Goal: Transaction & Acquisition: Purchase product/service

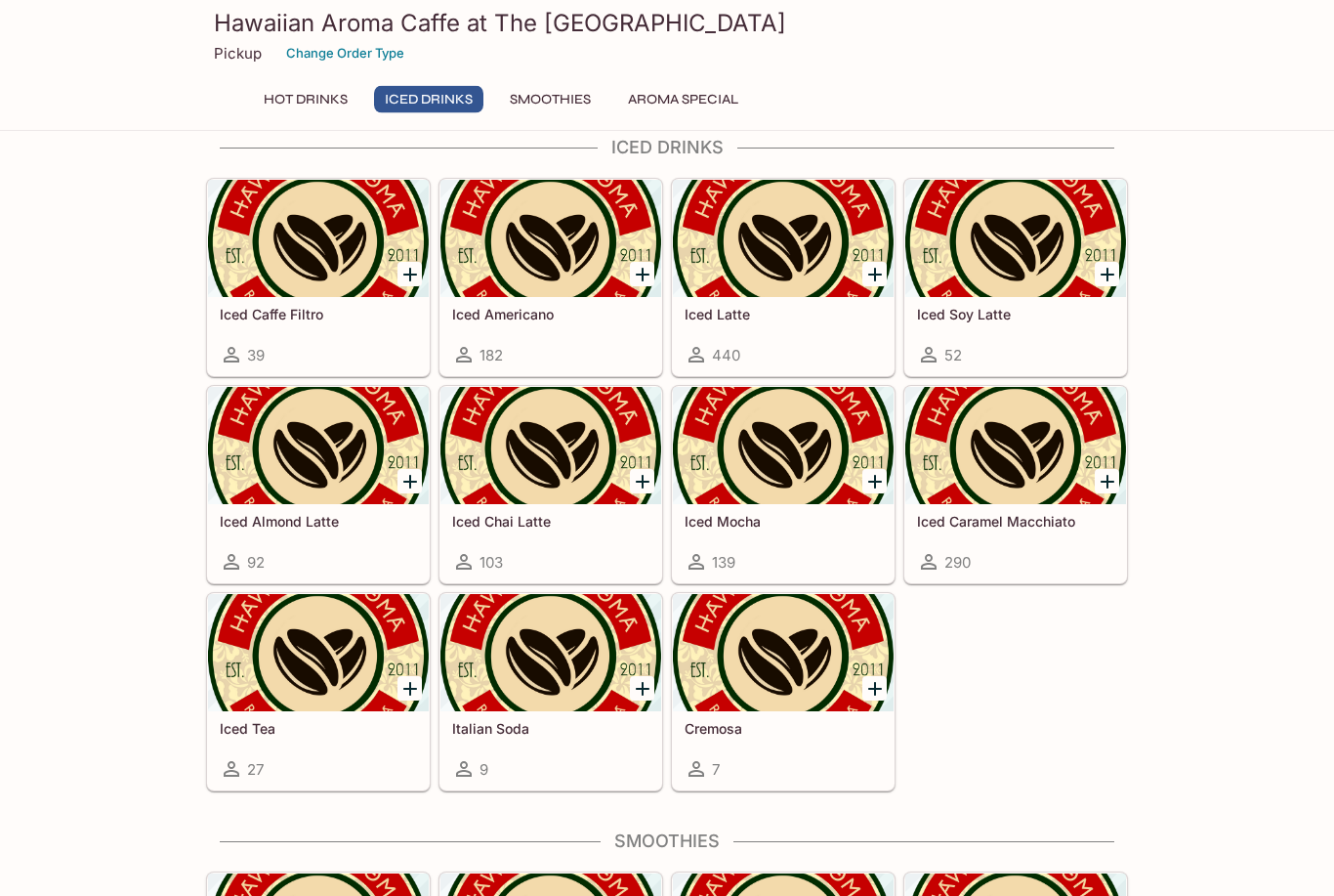
scroll to position [1231, 0]
click at [584, 268] on div at bounding box center [550, 239] width 220 height 118
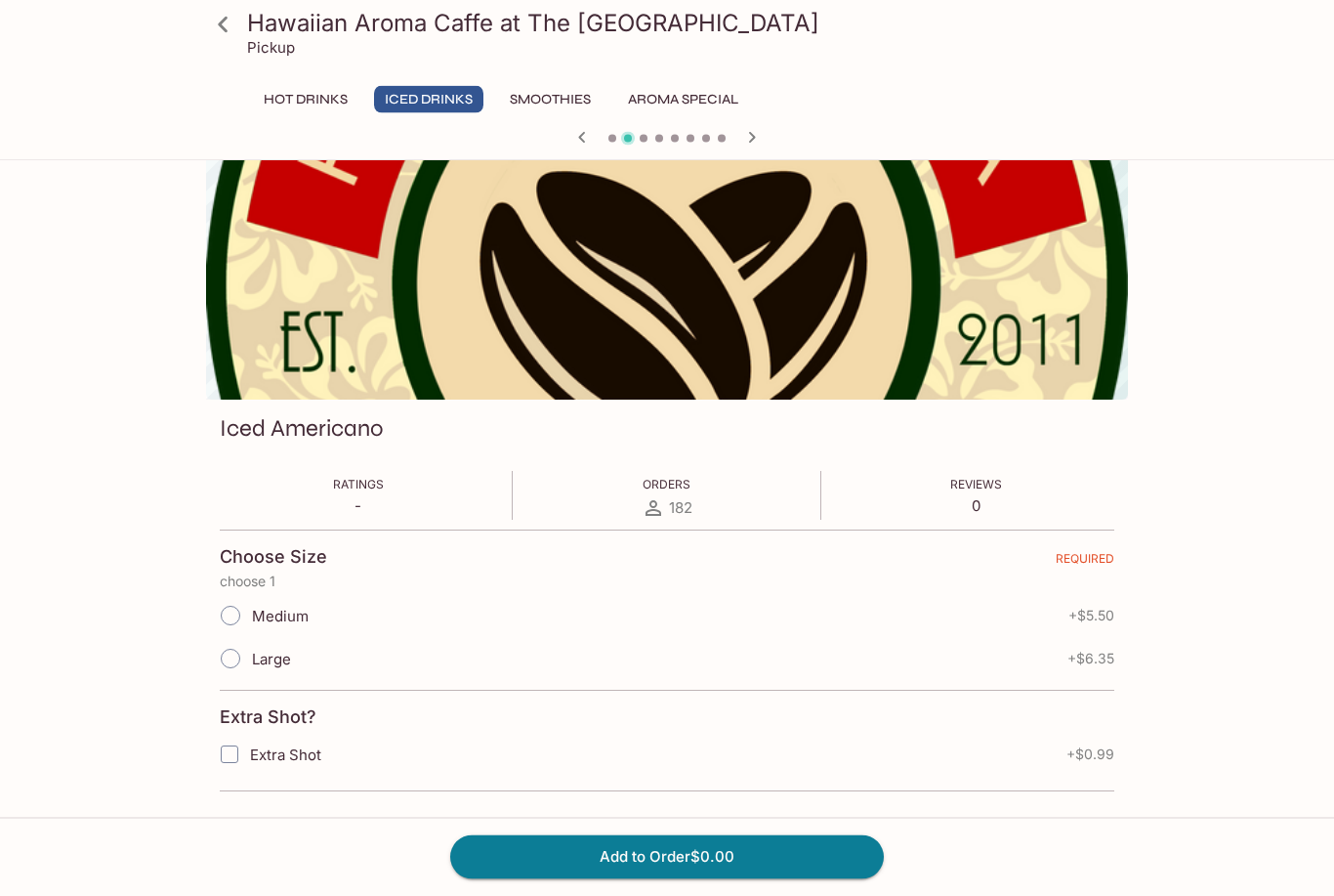
scroll to position [24, 0]
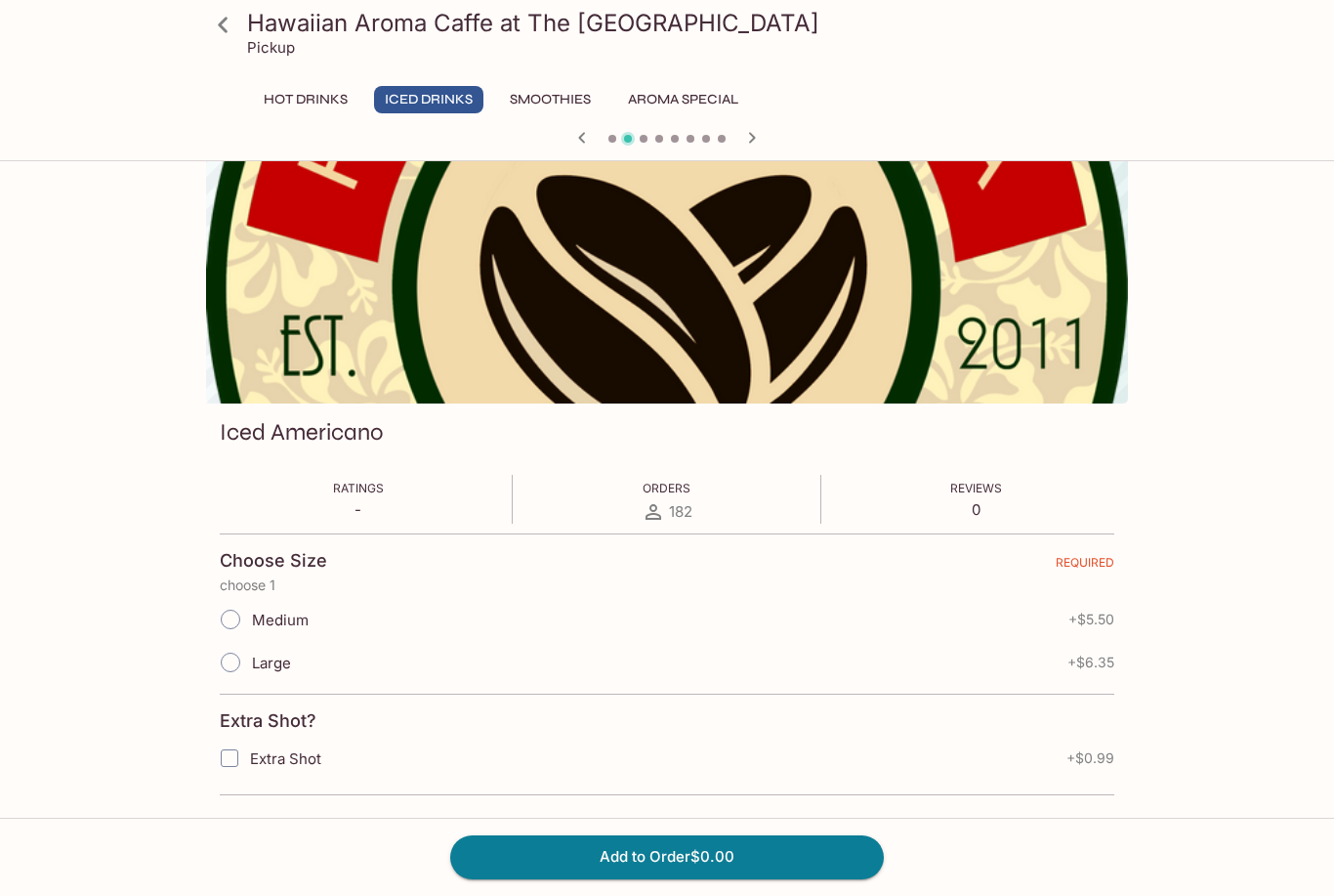
click at [245, 670] on input "Large" at bounding box center [230, 662] width 41 height 41
radio input "true"
click at [248, 766] on input "Extra Shot" at bounding box center [229, 758] width 39 height 39
checkbox input "true"
click at [691, 127] on div at bounding box center [666, 140] width 937 height 29
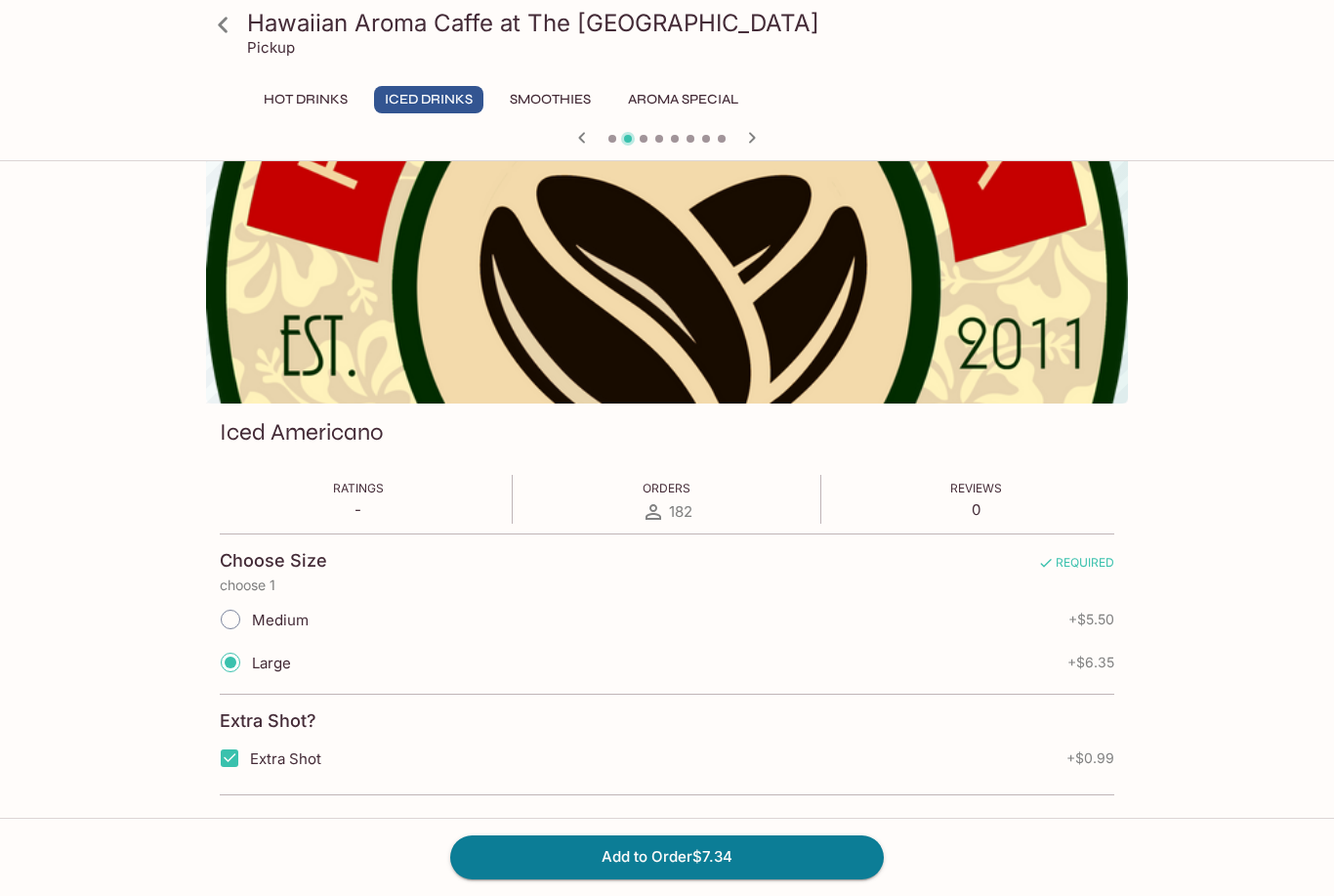
click at [715, 103] on button "Aroma Special" at bounding box center [683, 100] width 132 height 27
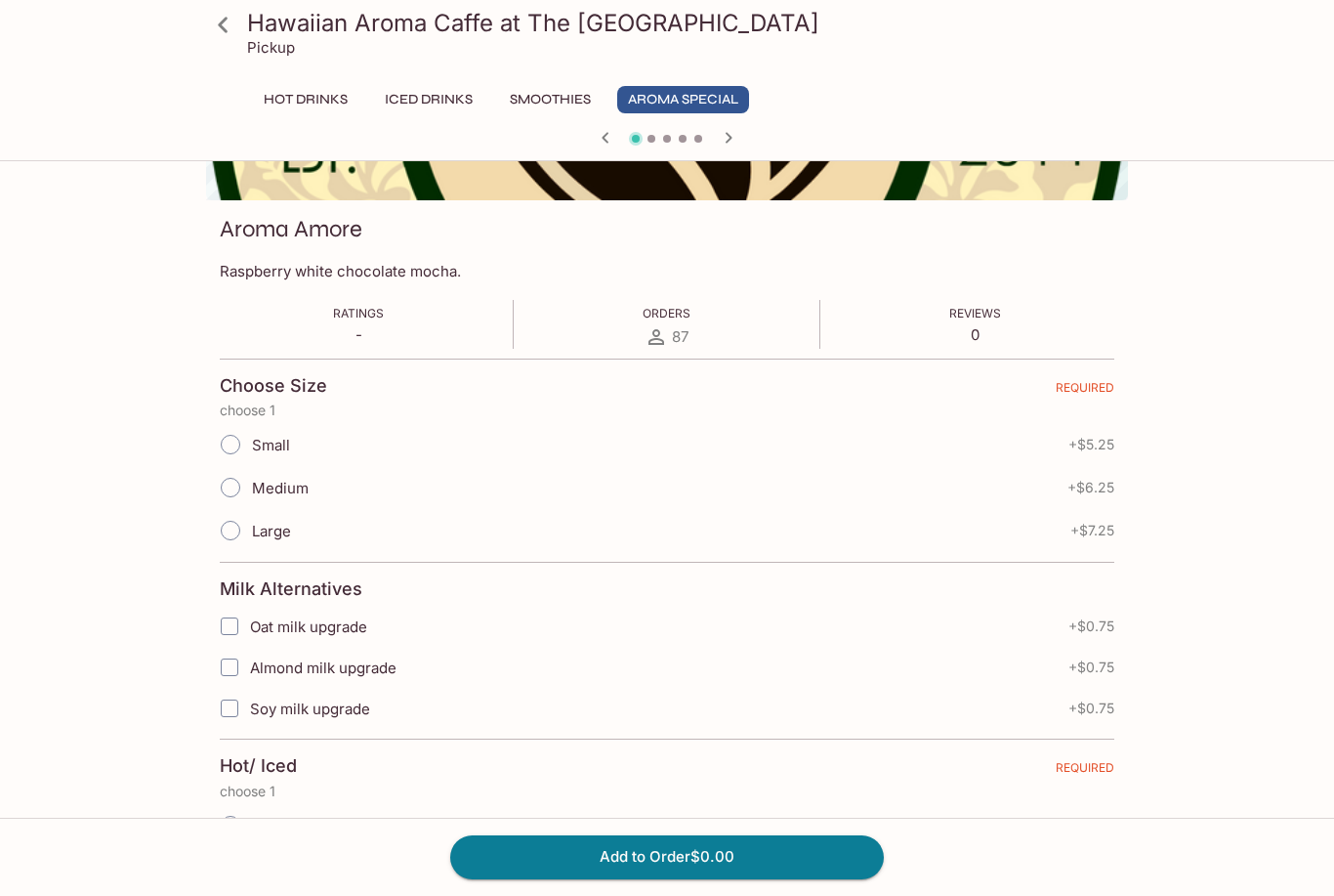
scroll to position [238, 0]
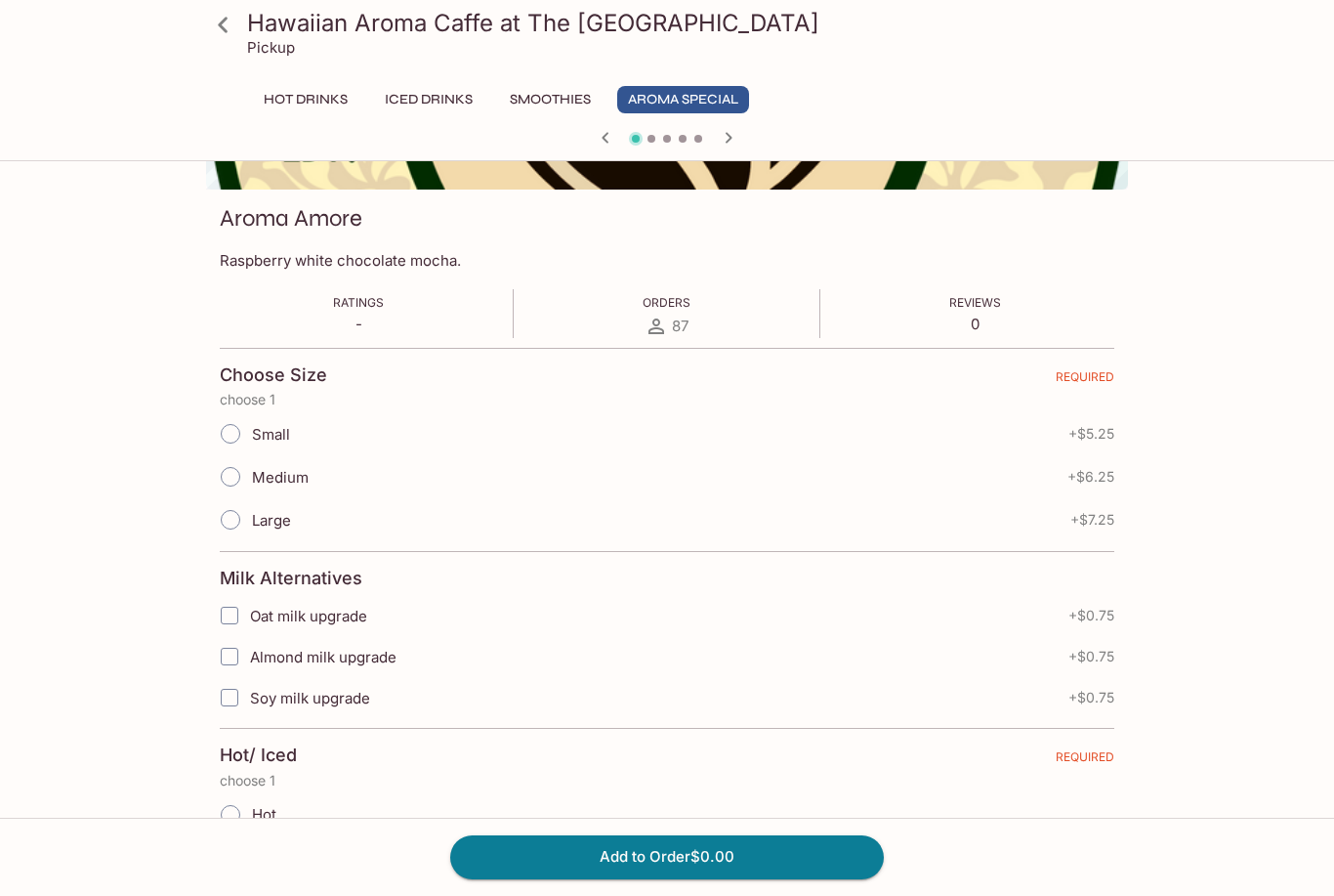
click at [245, 705] on input "Soy milk upgrade" at bounding box center [229, 697] width 39 height 39
checkbox input "true"
click at [235, 514] on input "Large" at bounding box center [230, 520] width 41 height 41
radio input "true"
click at [225, 474] on input "Medium" at bounding box center [230, 477] width 41 height 41
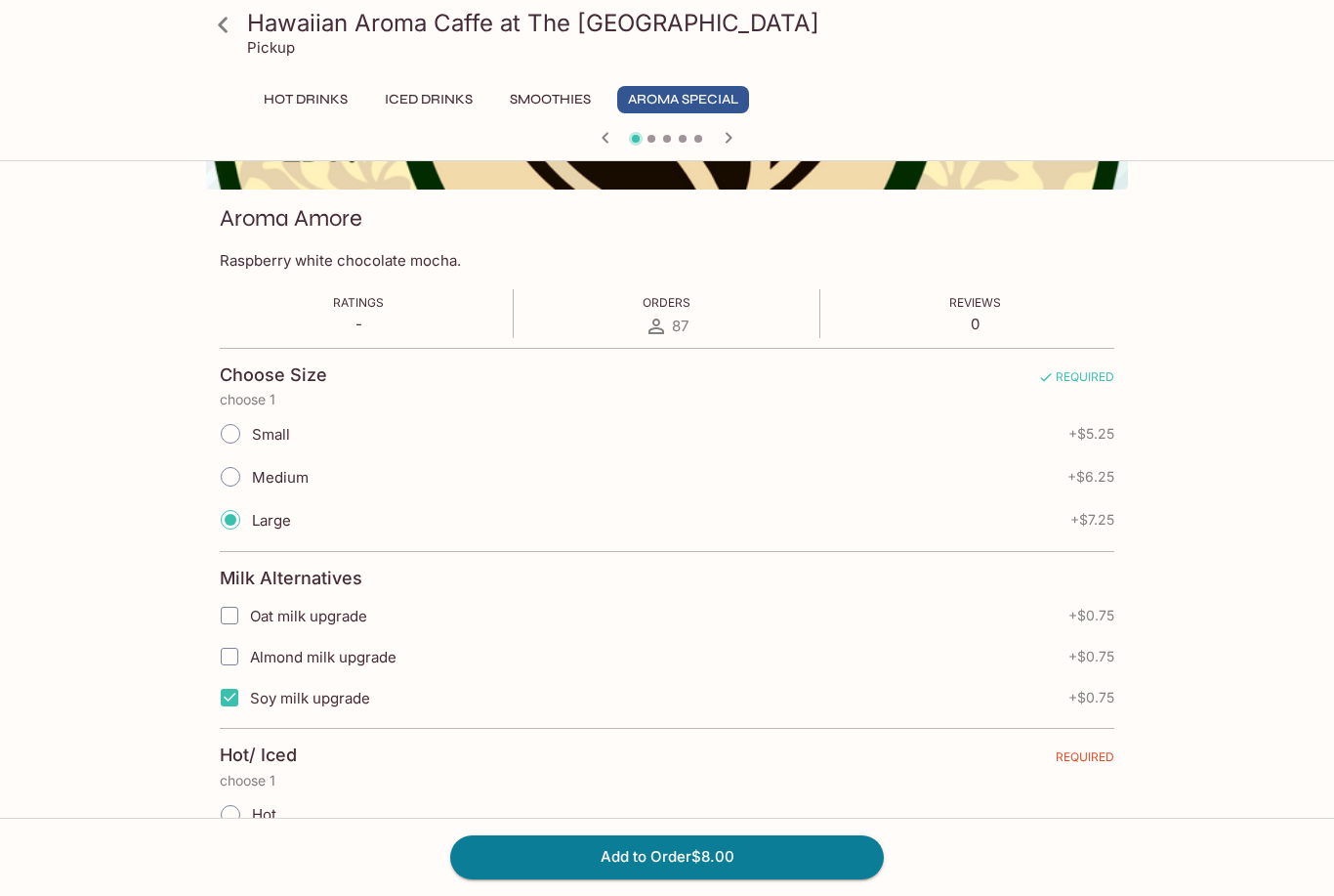
radio input "true"
click at [247, 854] on input "Iced" at bounding box center [230, 858] width 41 height 41
radio input "true"
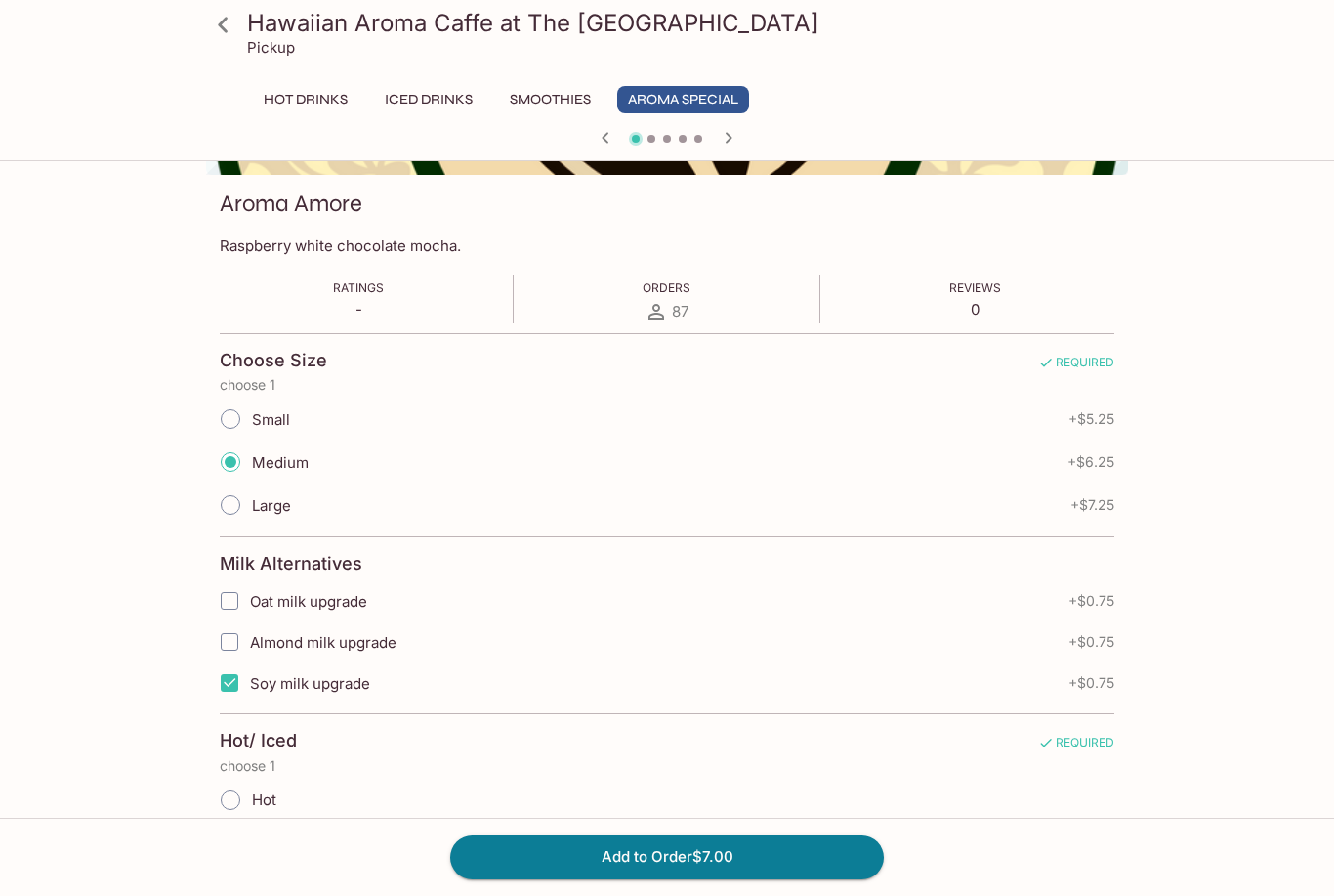
scroll to position [282, 0]
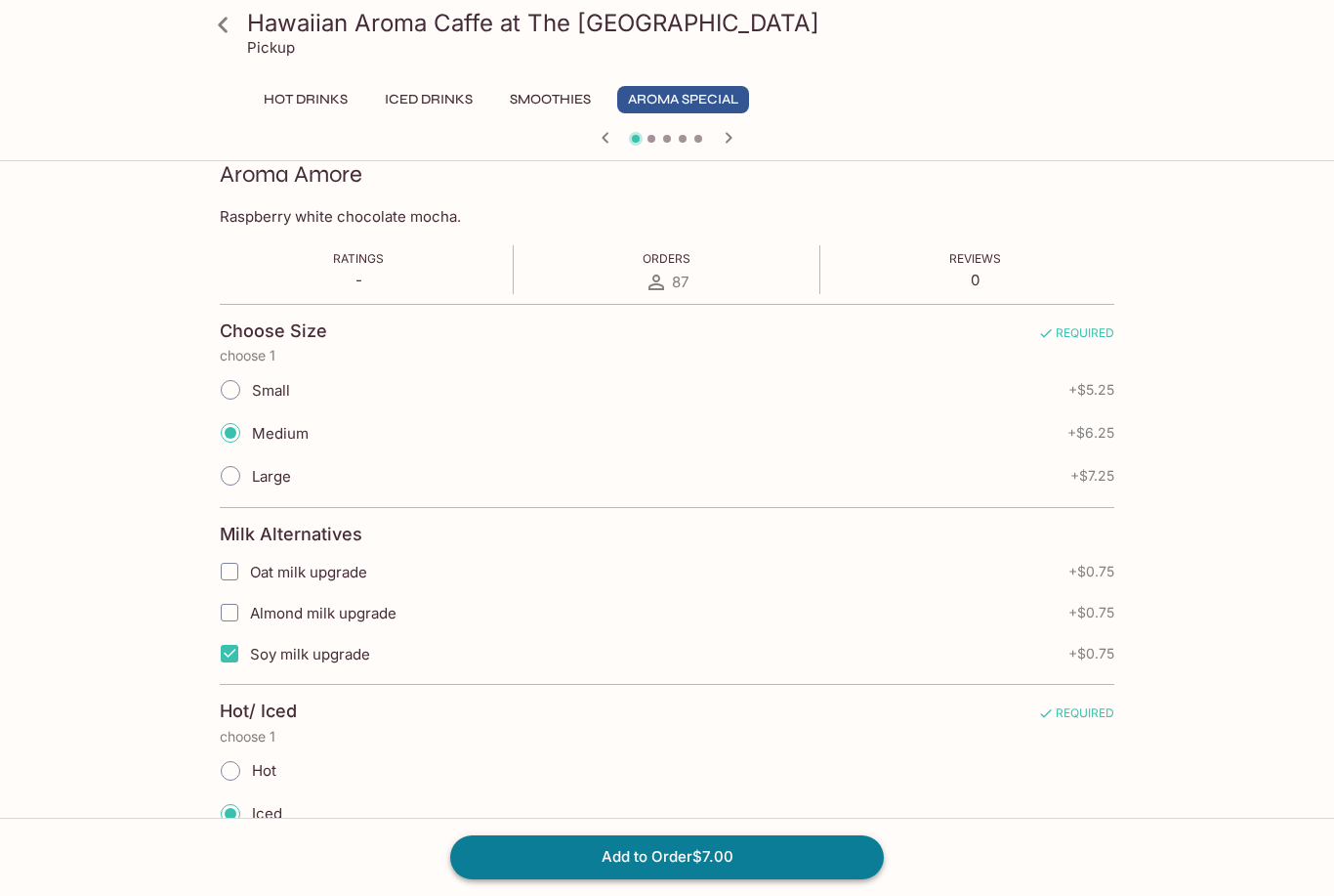
click at [774, 878] on button "Add to Order $7.00" at bounding box center [667, 857] width 434 height 43
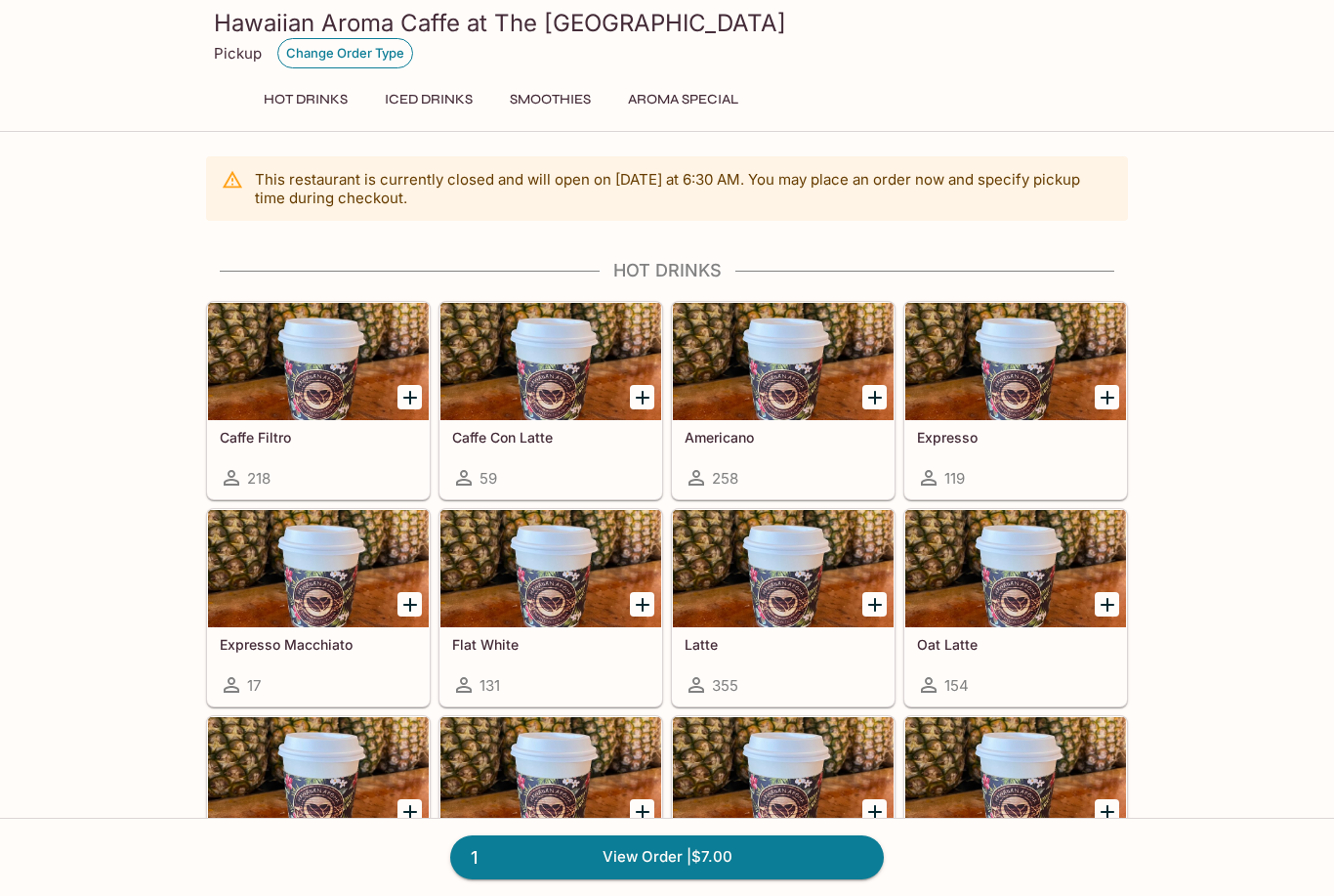
click at [351, 54] on button "Change Order Type" at bounding box center [345, 53] width 136 height 30
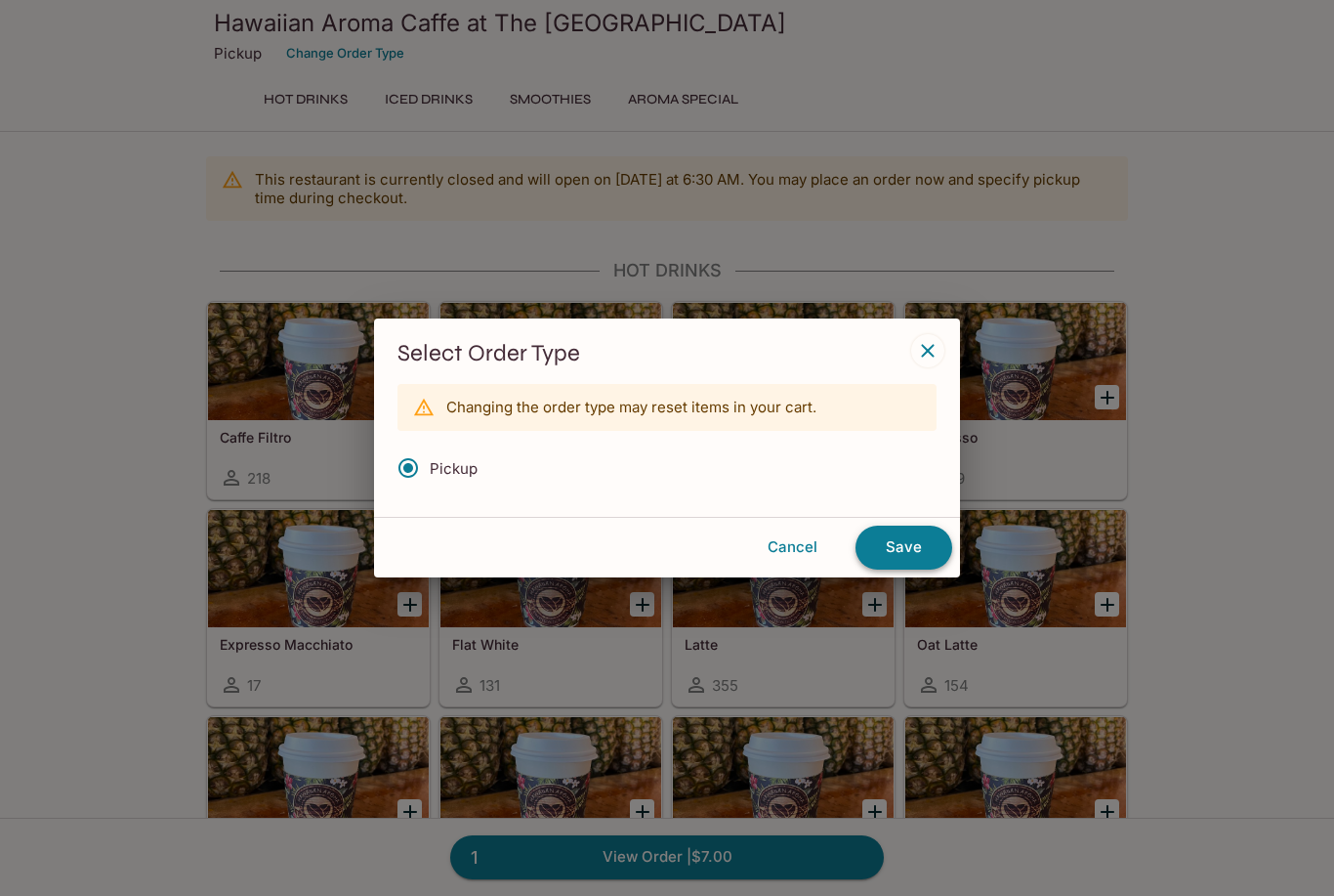
click at [942, 556] on button "Save" at bounding box center [904, 547] width 97 height 43
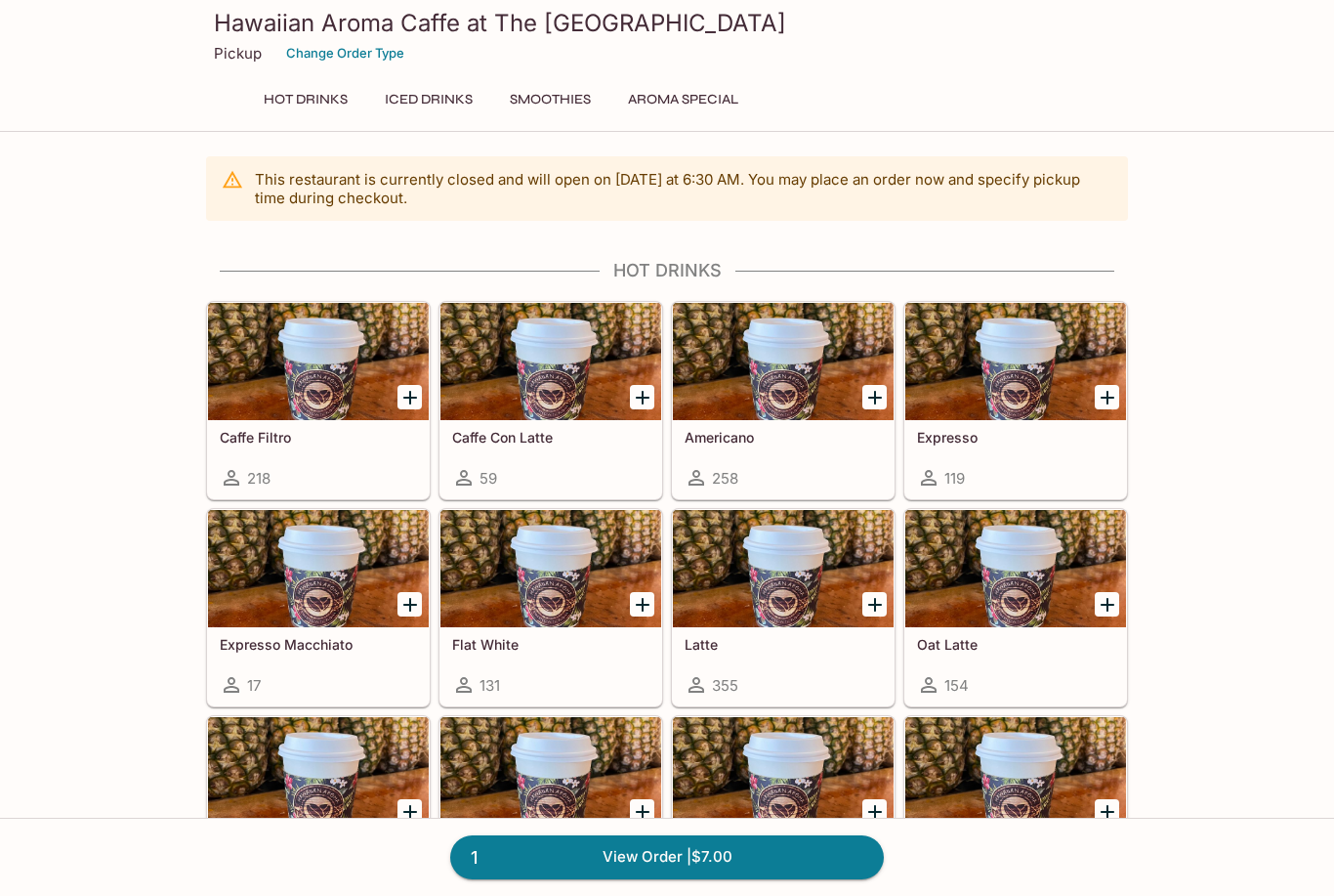
click at [505, 24] on h3 "Hawaiian Aroma Caffe at The [GEOGRAPHIC_DATA]" at bounding box center [666, 23] width 906 height 30
click at [289, 9] on h3 "Hawaiian Aroma Caffe at The [GEOGRAPHIC_DATA]" at bounding box center [666, 23] width 906 height 30
click at [256, 24] on h3 "Hawaiian Aroma Caffe at The [GEOGRAPHIC_DATA]" at bounding box center [666, 23] width 906 height 30
click at [472, 21] on h3 "Hawaiian Aroma Caffe at The [GEOGRAPHIC_DATA]" at bounding box center [666, 23] width 906 height 30
click at [263, 20] on h3 "Hawaiian Aroma Caffe at The [GEOGRAPHIC_DATA]" at bounding box center [666, 23] width 906 height 30
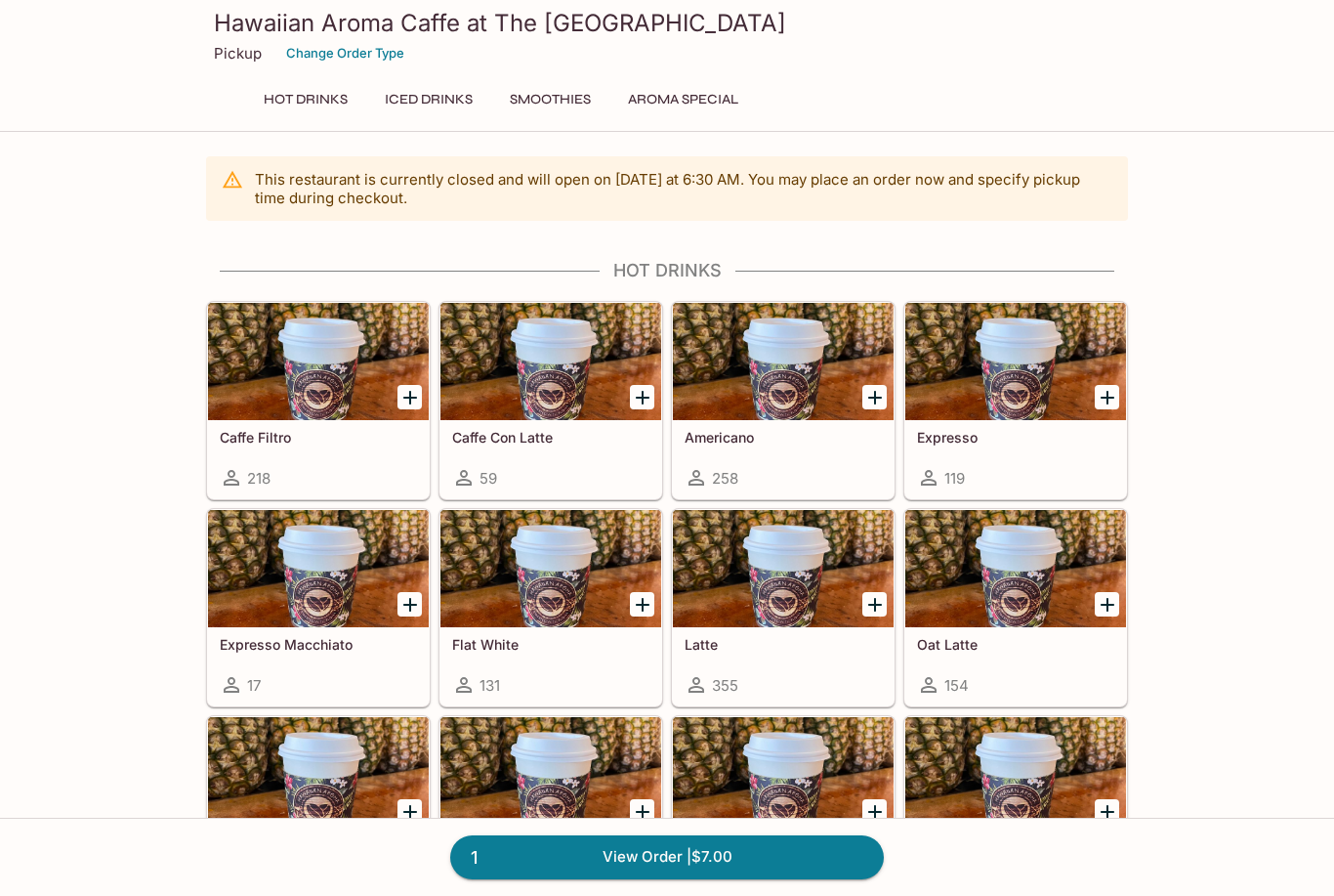
click at [261, 34] on h3 "Hawaiian Aroma Caffe at The [GEOGRAPHIC_DATA]" at bounding box center [666, 23] width 906 height 30
click at [317, 103] on button "Hot Drinks" at bounding box center [306, 100] width 106 height 27
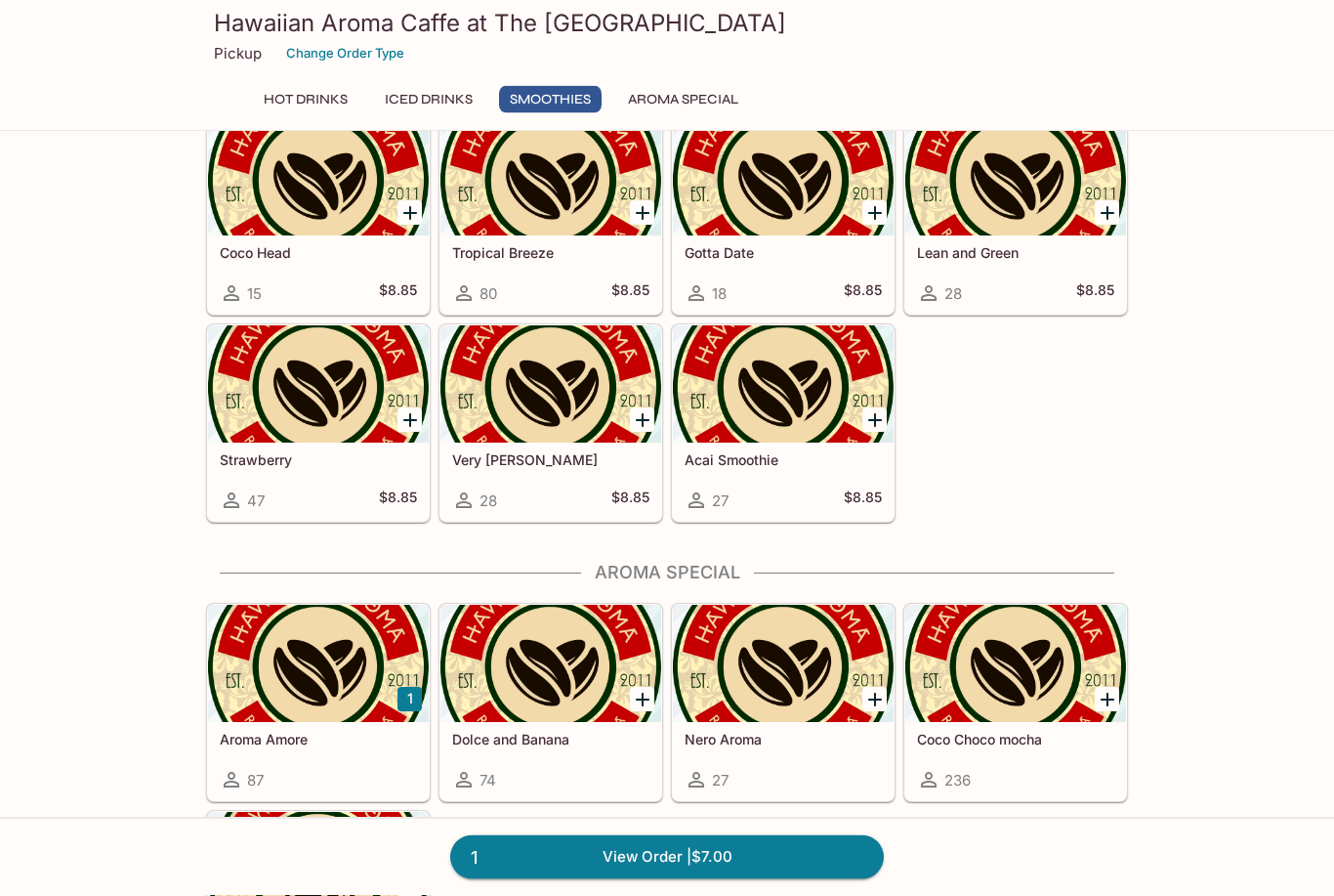
scroll to position [2134, 0]
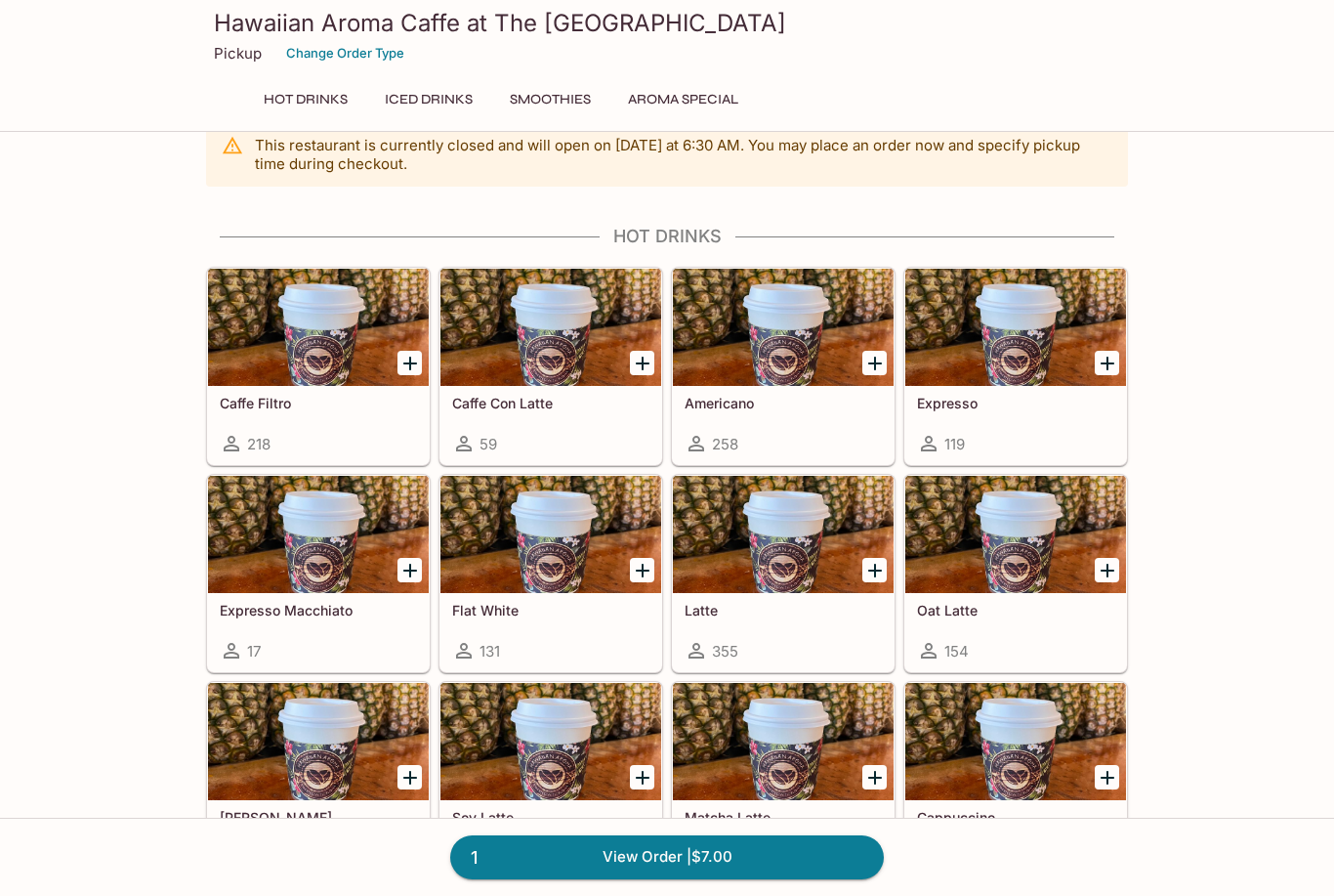
scroll to position [28, 0]
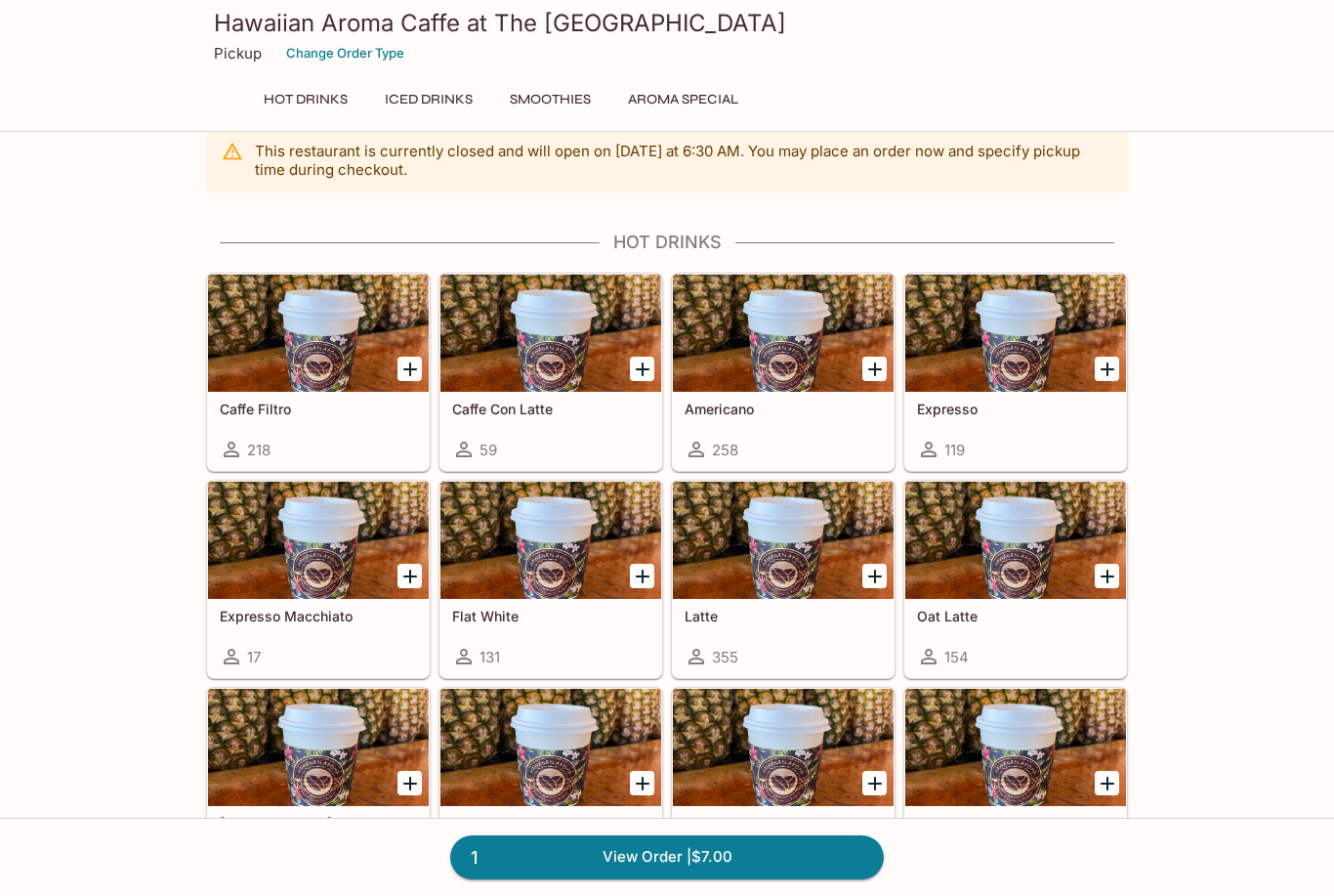
click at [338, 9] on h3 "Hawaiian Aroma Caffe at The [GEOGRAPHIC_DATA]" at bounding box center [666, 23] width 906 height 30
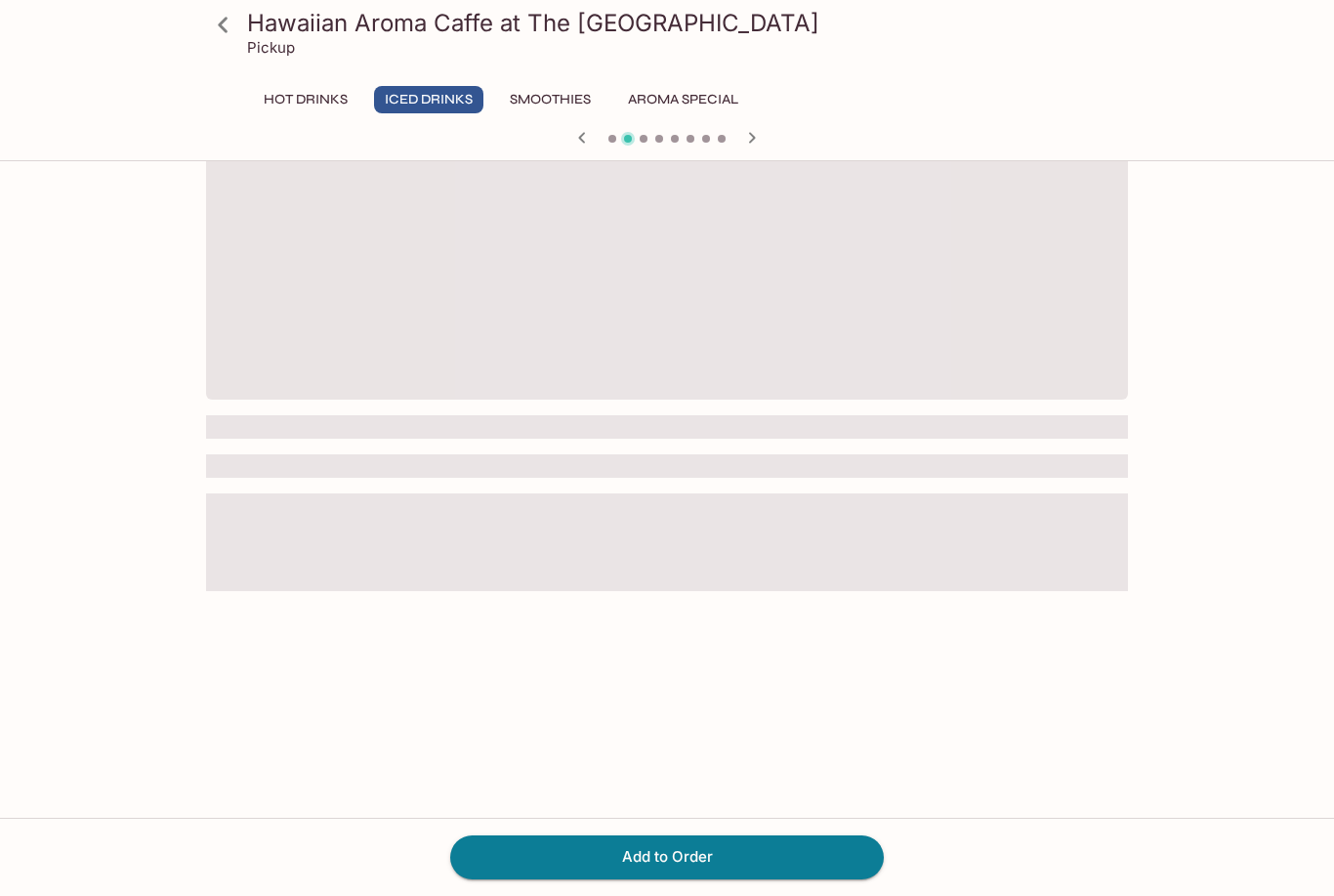
scroll to position [169, 0]
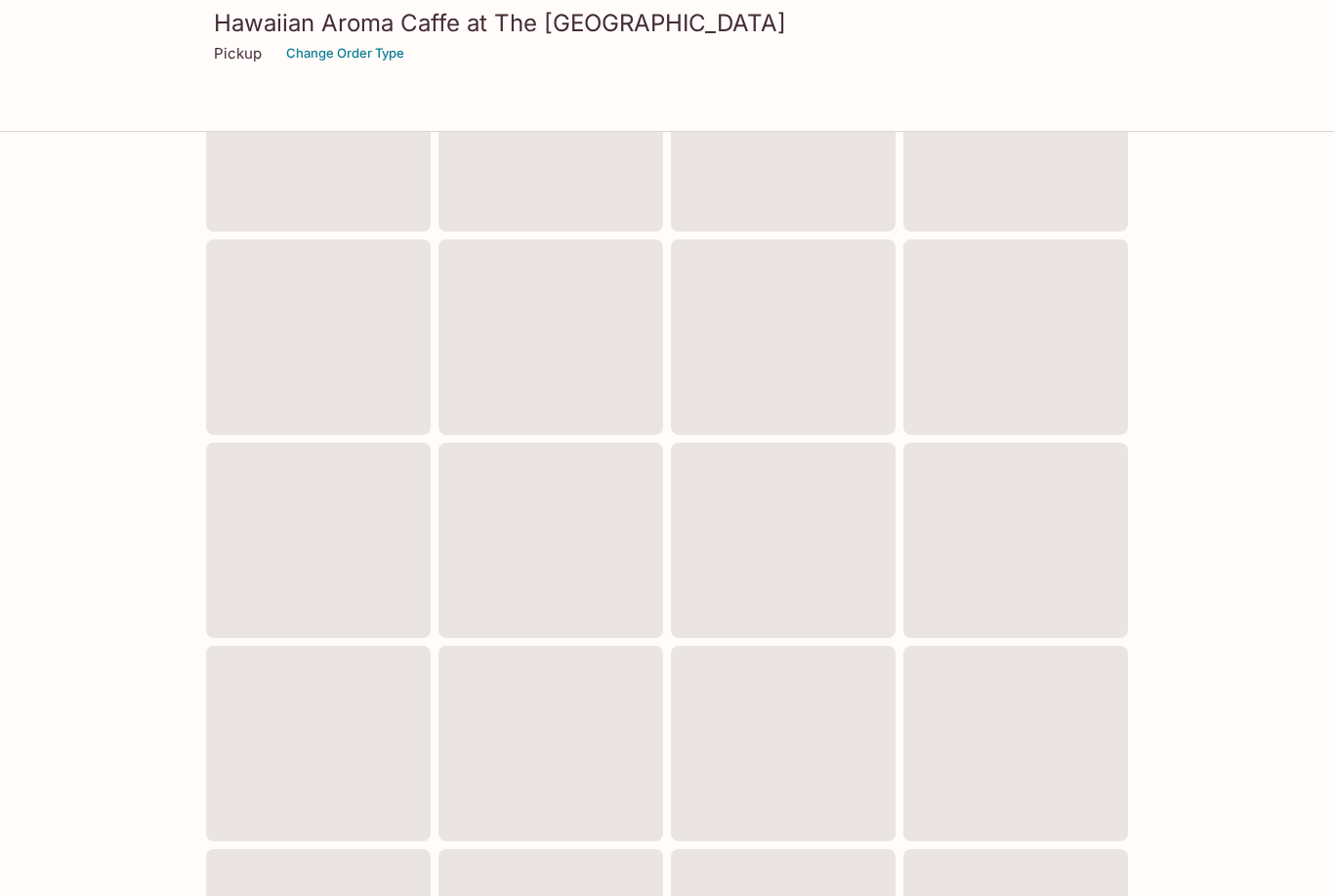
scroll to position [618, 0]
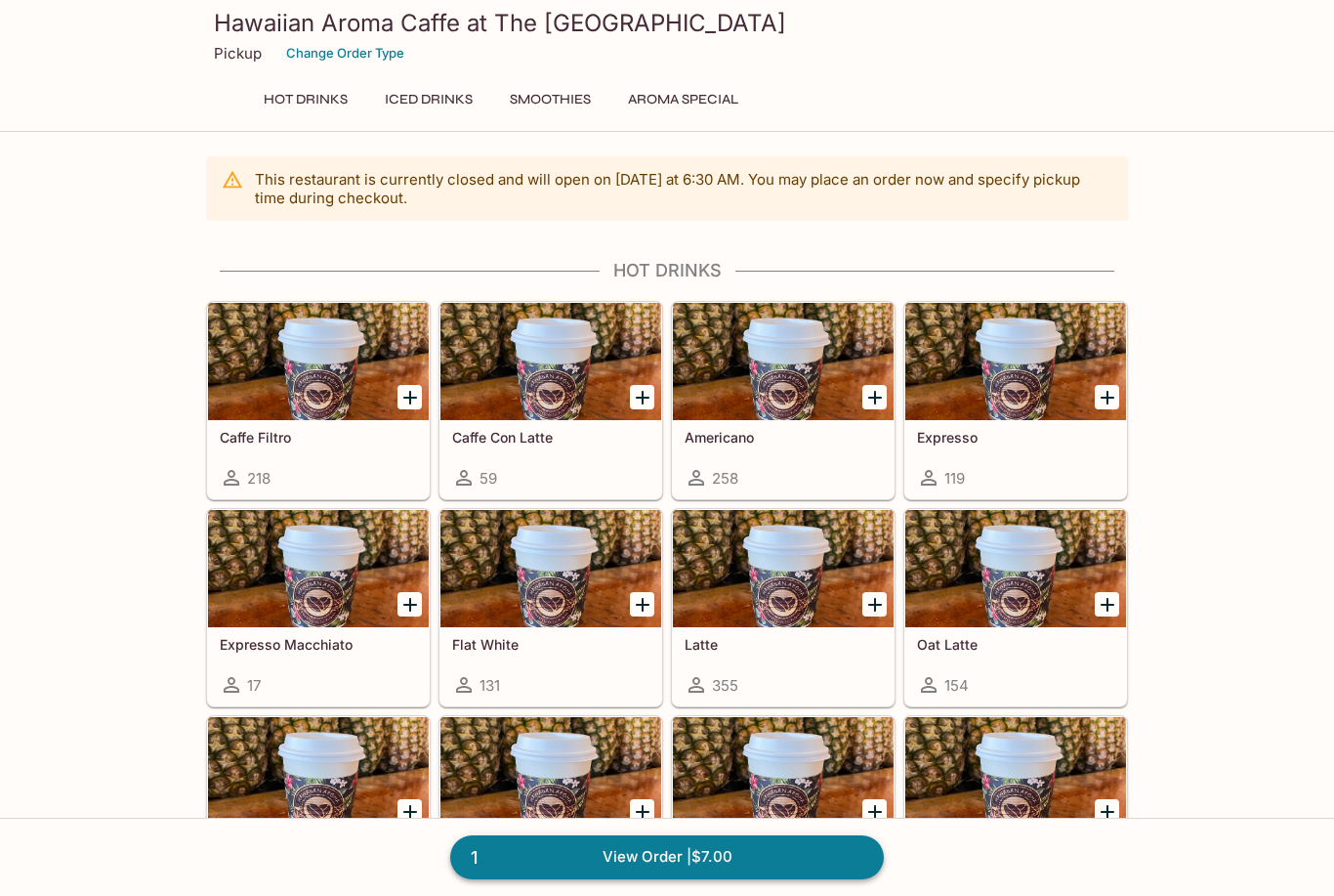
click at [648, 859] on link "1 View Order | $7.00" at bounding box center [667, 857] width 434 height 43
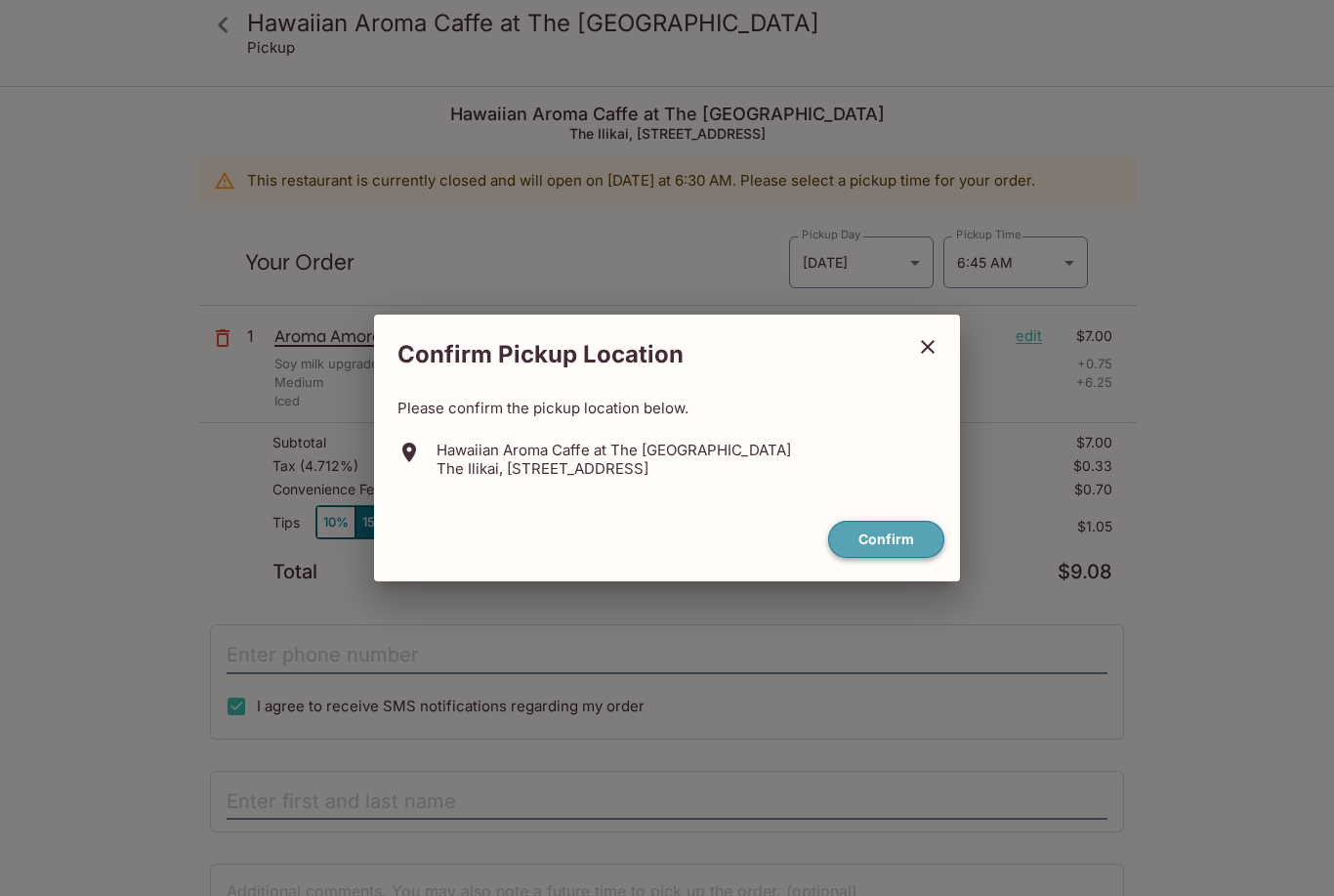
click at [881, 544] on button "Confirm" at bounding box center [886, 540] width 117 height 38
